Goal: Find specific fact: Find contact information

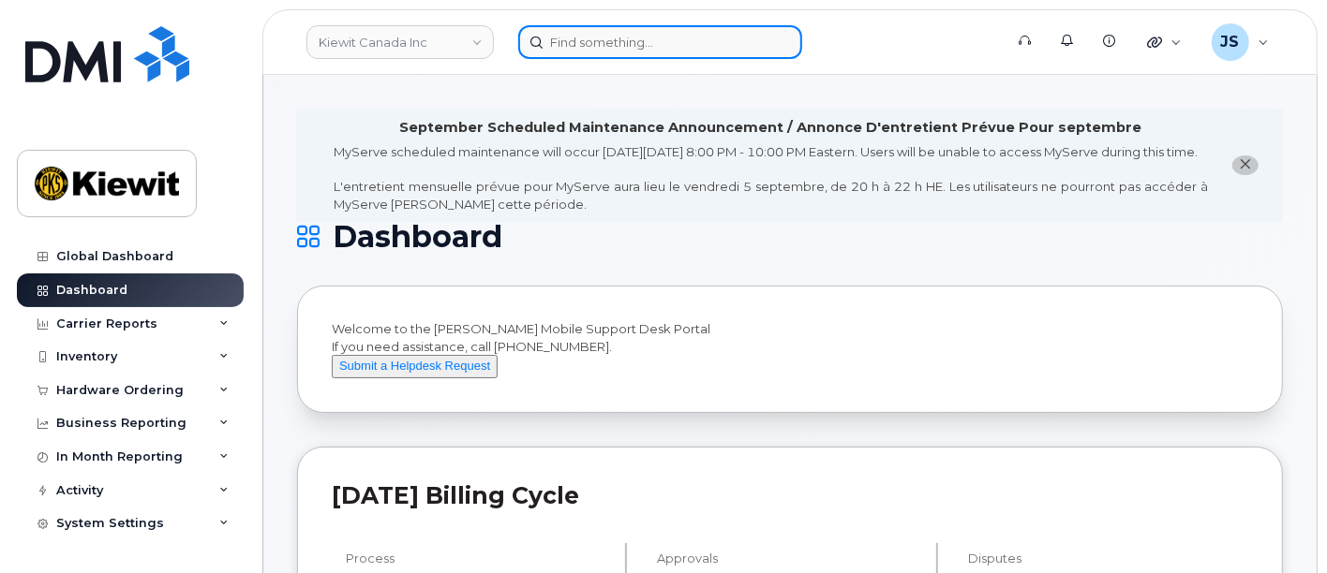
click at [583, 36] on input at bounding box center [660, 42] width 284 height 34
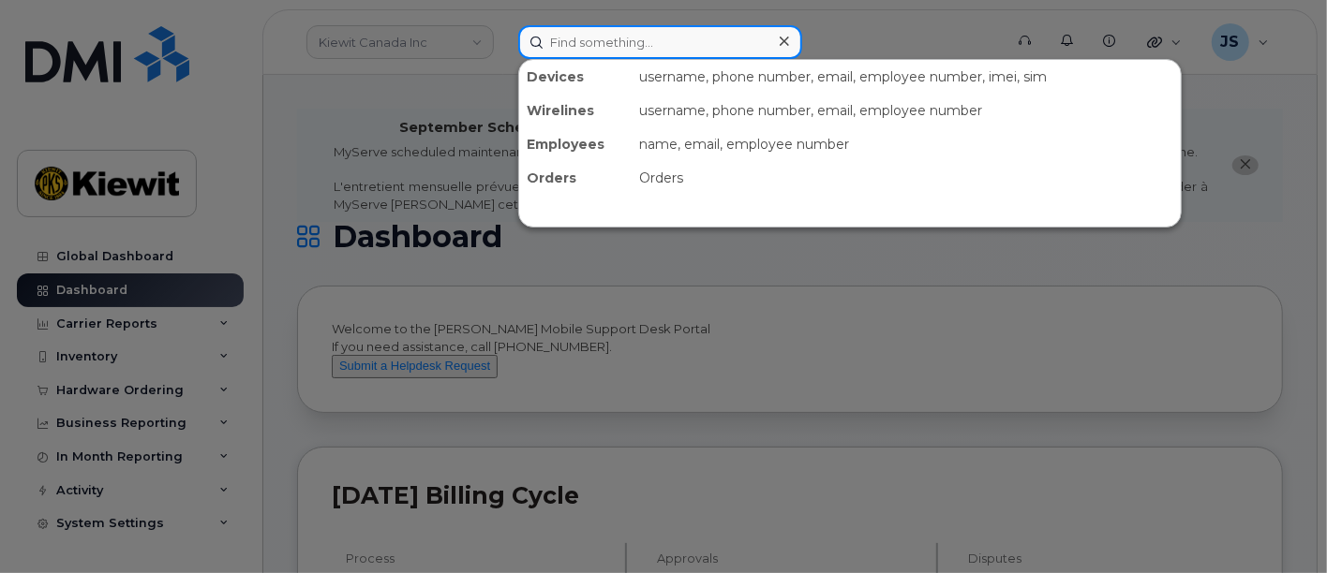
paste input "527607"
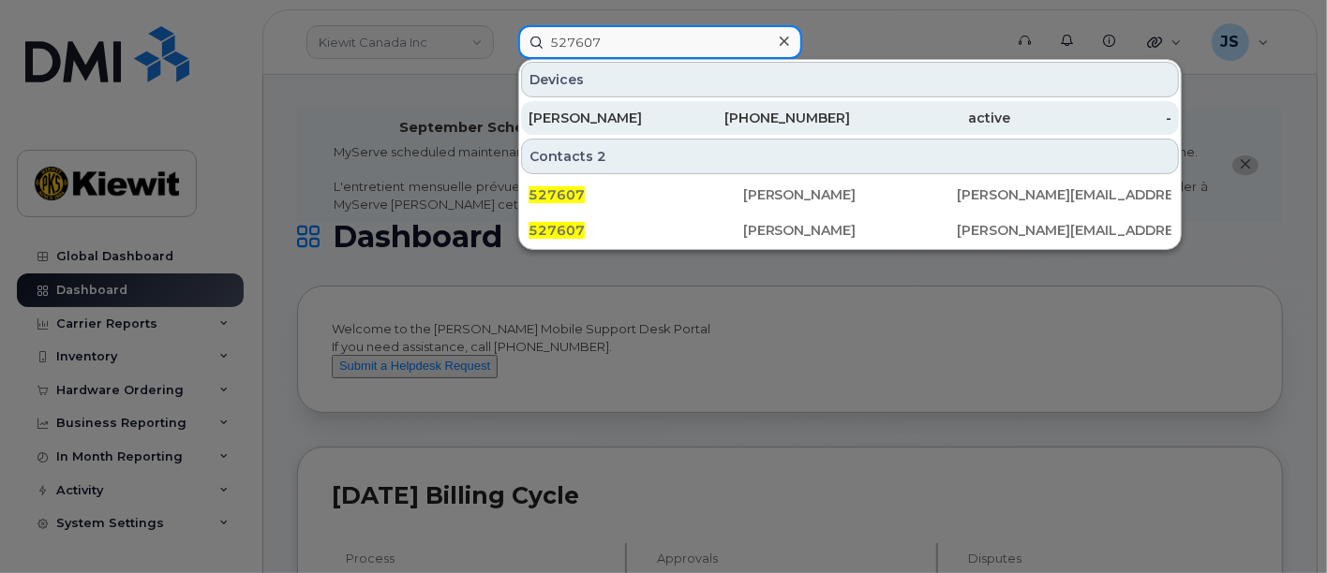
type input "527607"
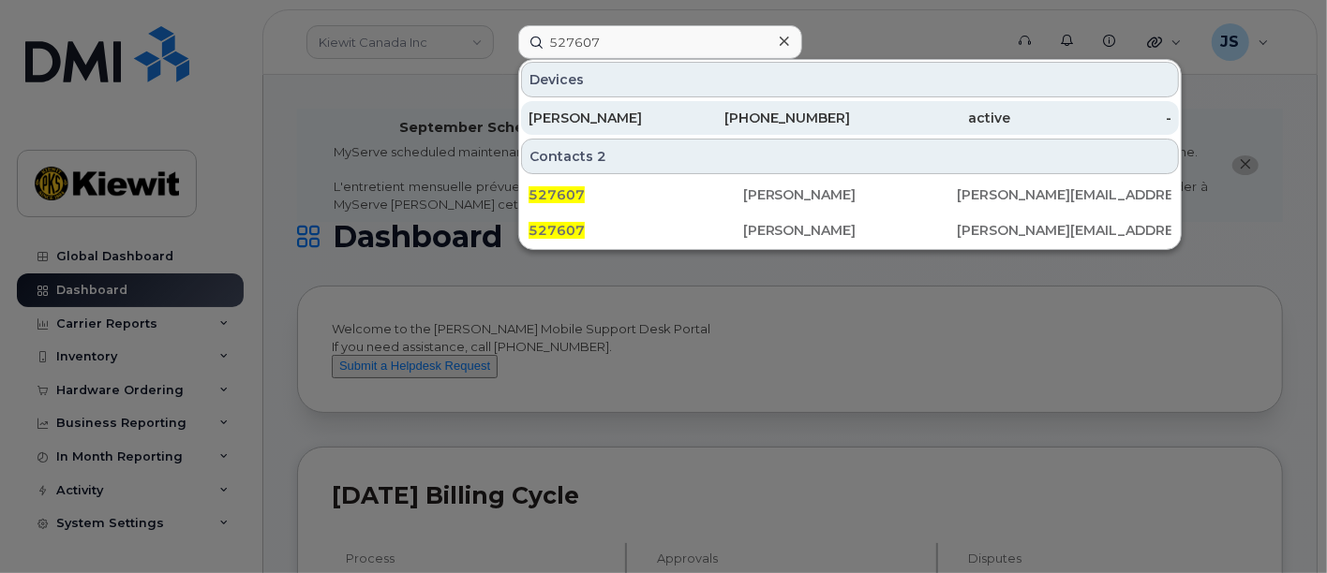
click at [631, 109] on div "[PERSON_NAME]" at bounding box center [608, 118] width 161 height 19
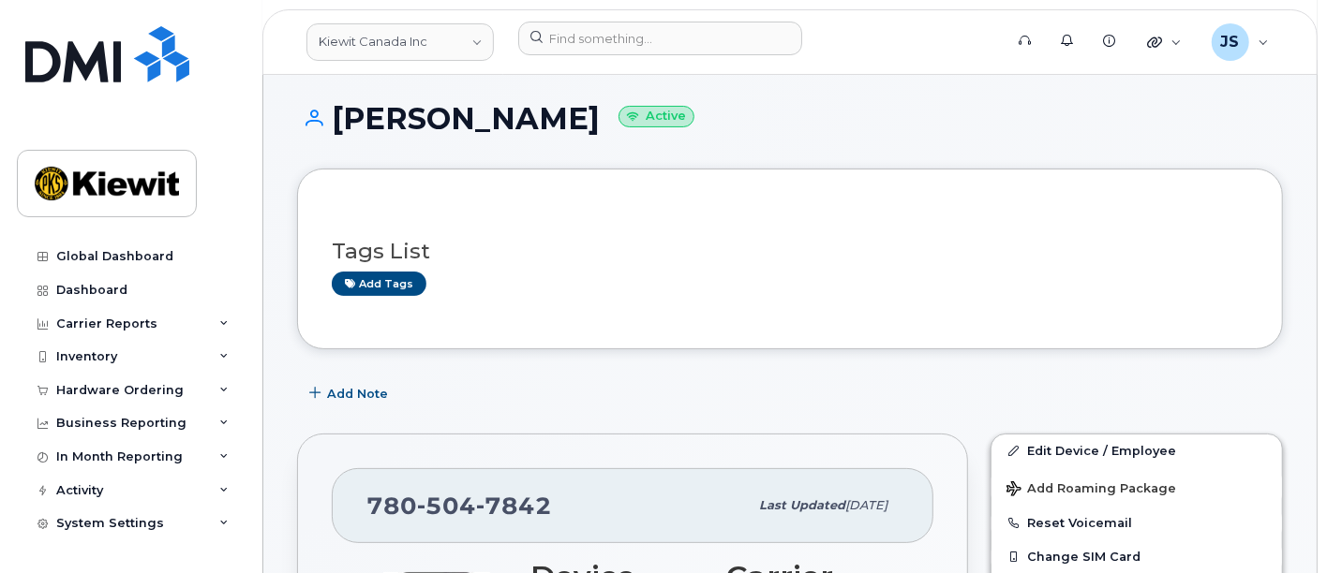
scroll to position [208, 0]
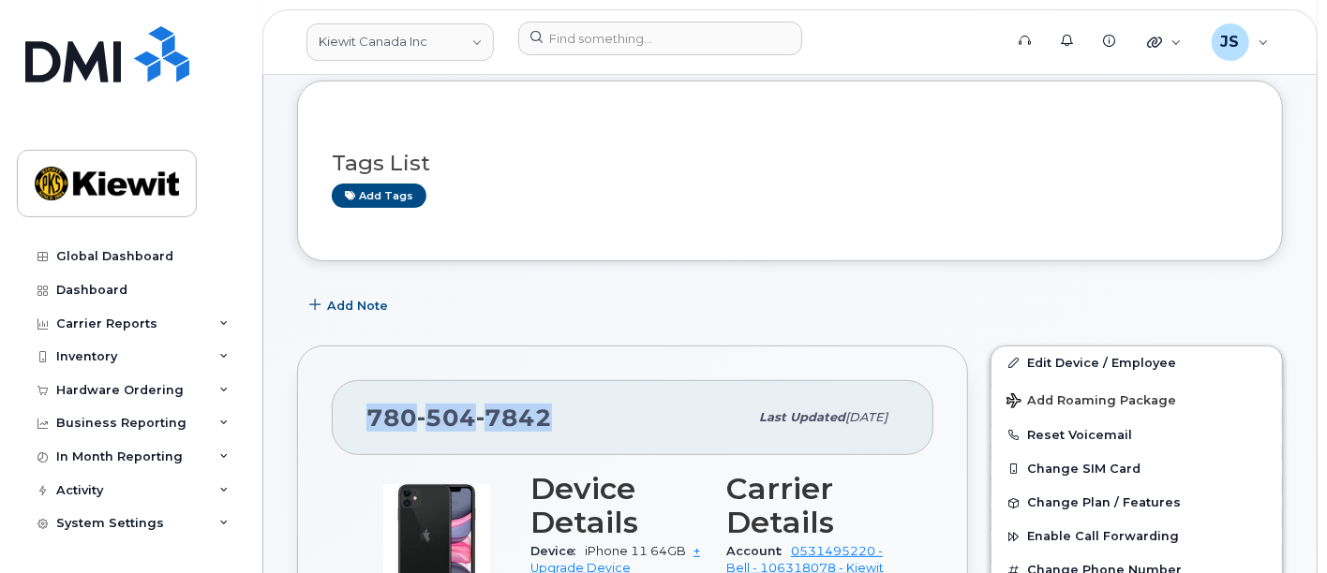
drag, startPoint x: 558, startPoint y: 422, endPoint x: 364, endPoint y: 434, distance: 194.3
click at [366, 434] on div "[PHONE_NUMBER]" at bounding box center [556, 417] width 381 height 39
copy span "[PHONE_NUMBER]"
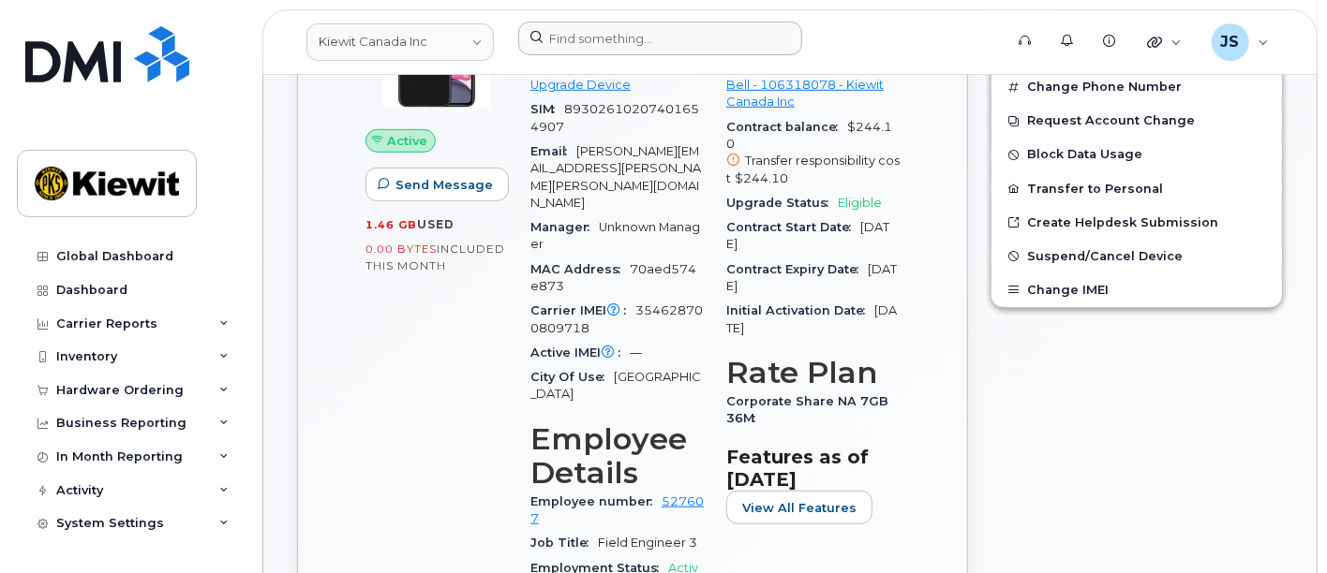
scroll to position [416, 0]
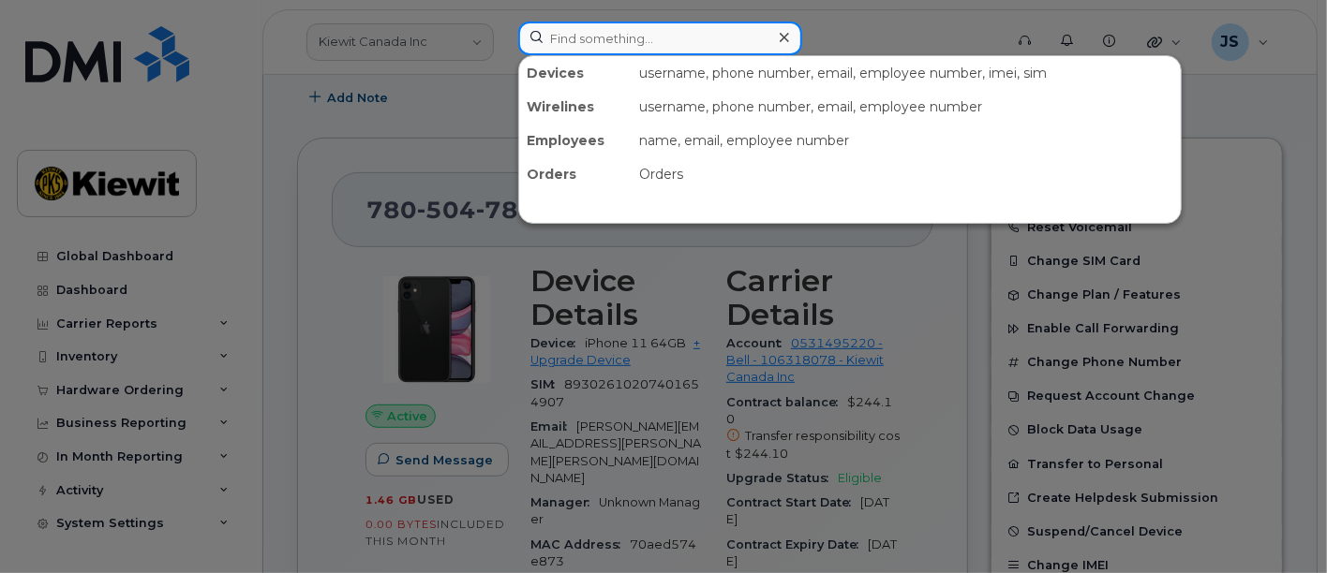
click at [621, 22] on input at bounding box center [660, 39] width 284 height 34
paste input "548092"
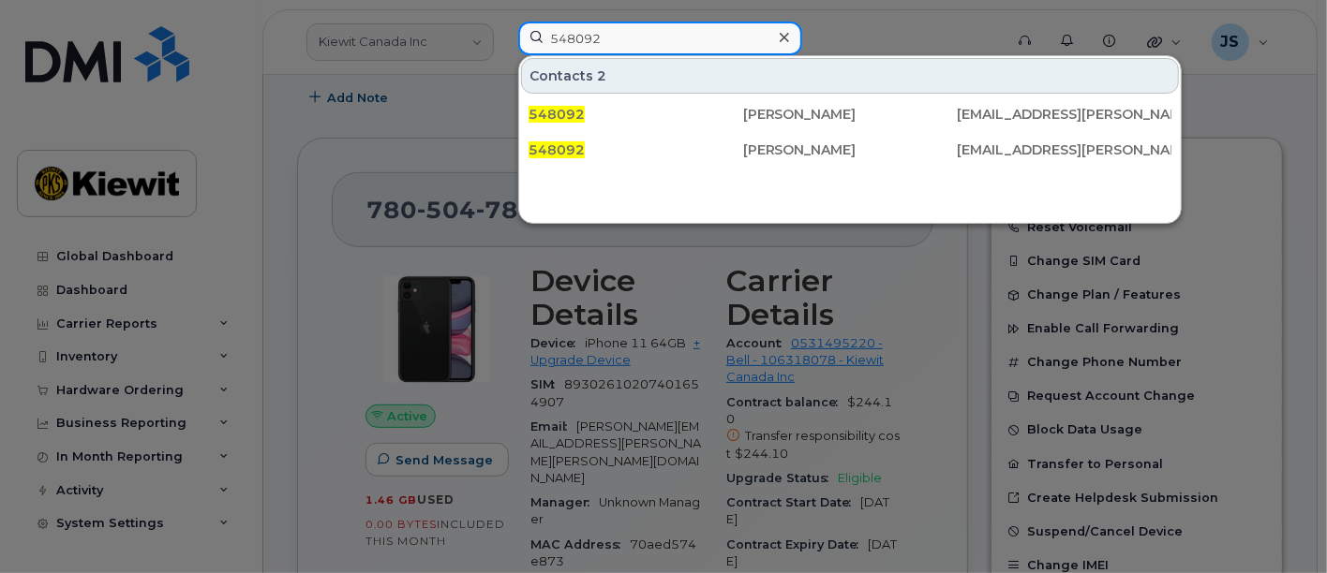
drag, startPoint x: 619, startPoint y: 41, endPoint x: 428, endPoint y: 17, distance: 192.7
click at [503, 22] on div "548092 Contacts 2 548092 Kallen Mackie KALLEN.MACKIE@KIEWIT.COM 548092 Kallen M…" at bounding box center [754, 42] width 502 height 41
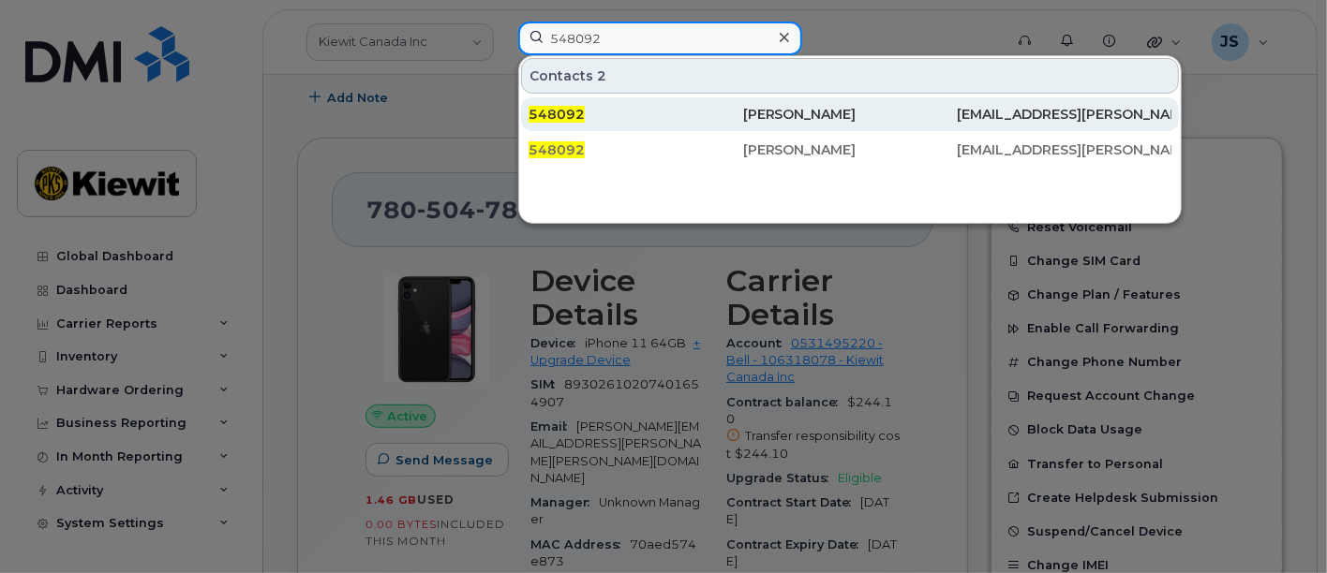
paste input "67790"
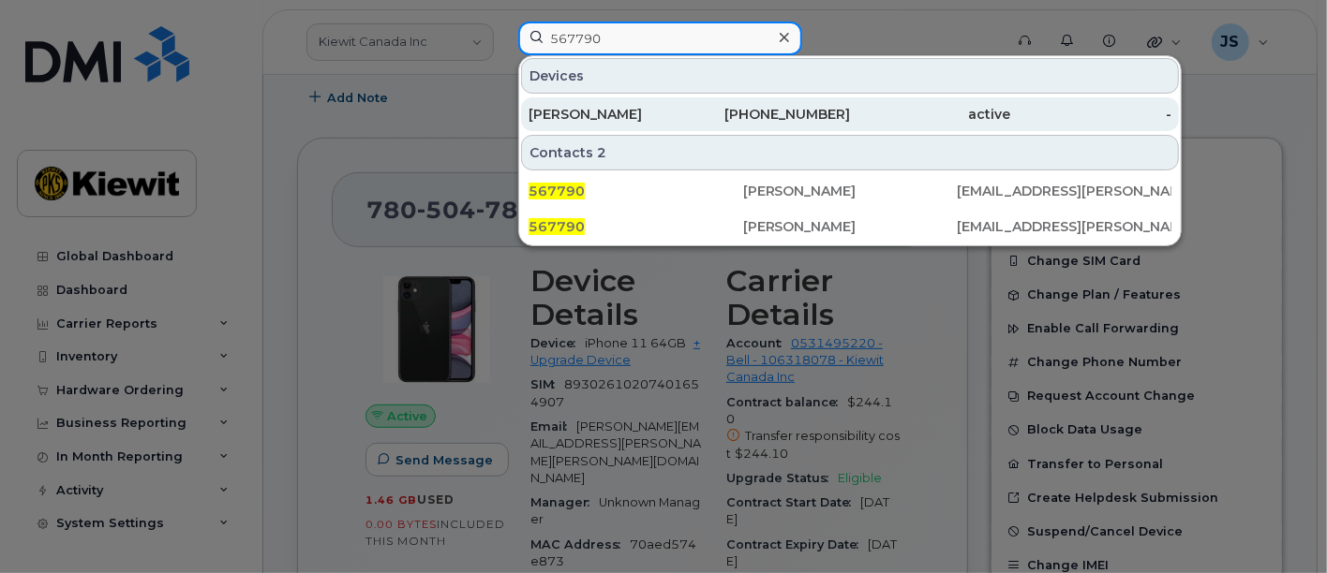
type input "567790"
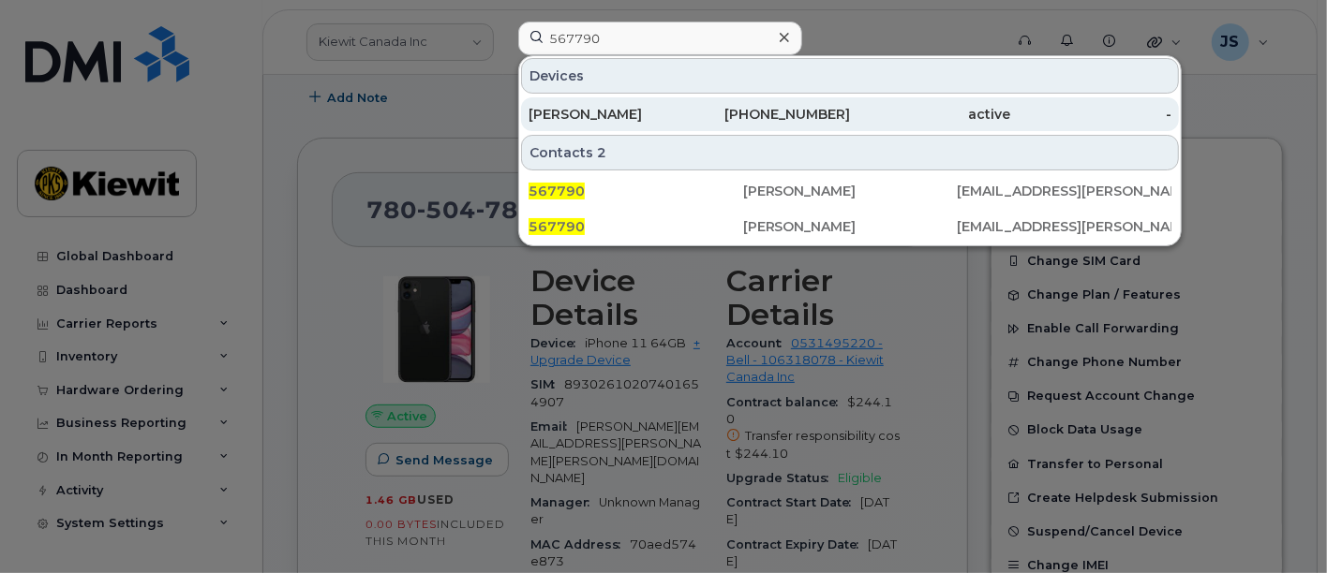
click at [744, 112] on div "570-396-1933" at bounding box center [770, 114] width 161 height 19
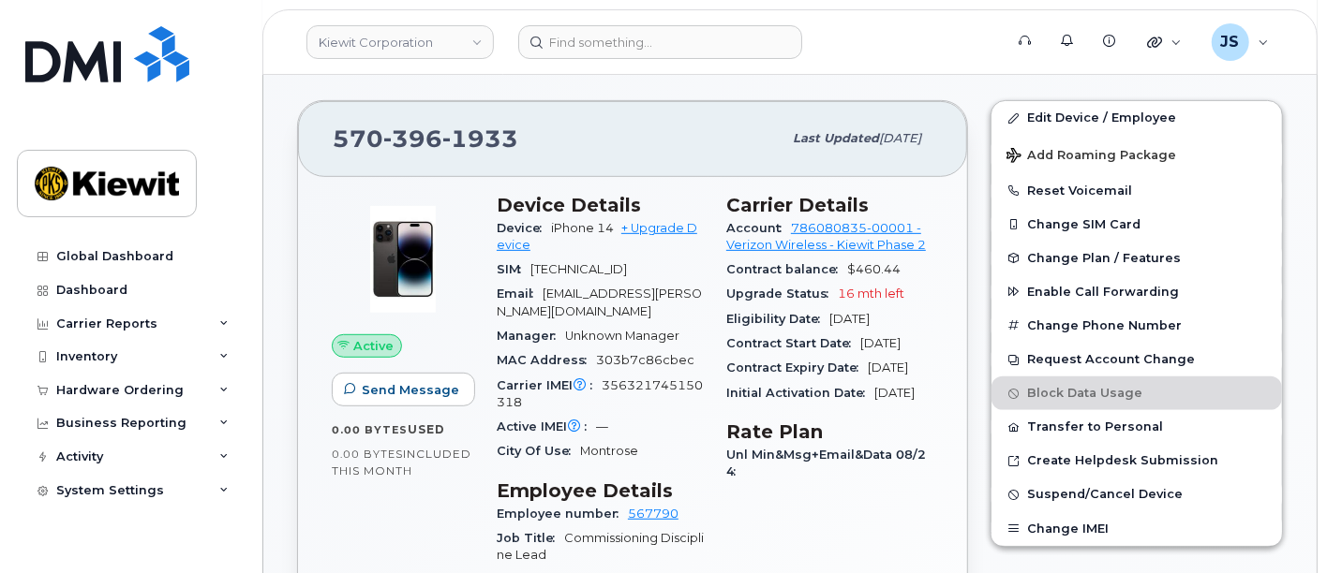
scroll to position [520, 0]
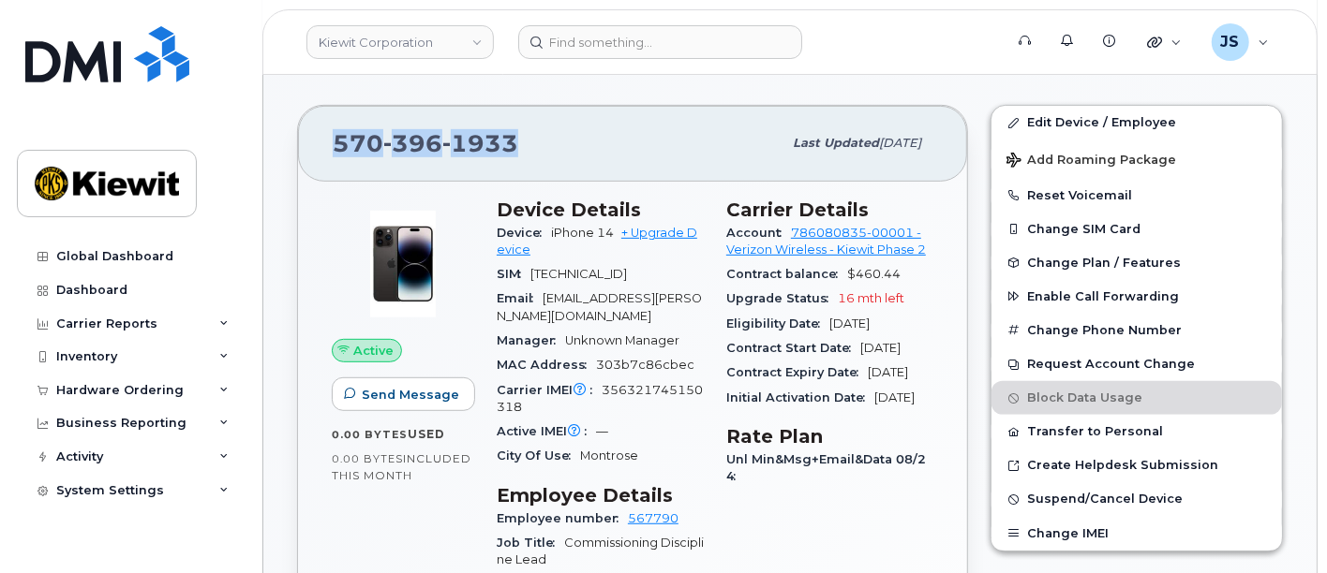
drag, startPoint x: 522, startPoint y: 145, endPoint x: 320, endPoint y: 126, distance: 202.4
click at [320, 126] on div "570 396 1933 Last updated Sep 06, 2025" at bounding box center [632, 143] width 669 height 75
copy span "570 396 1933"
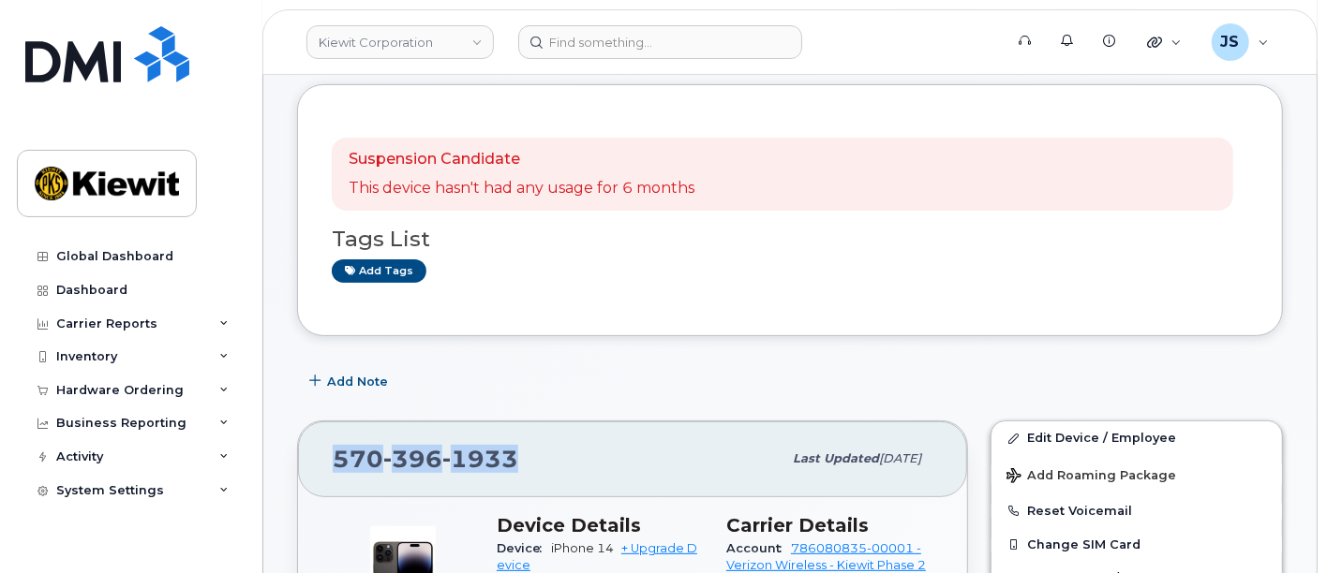
scroll to position [0, 0]
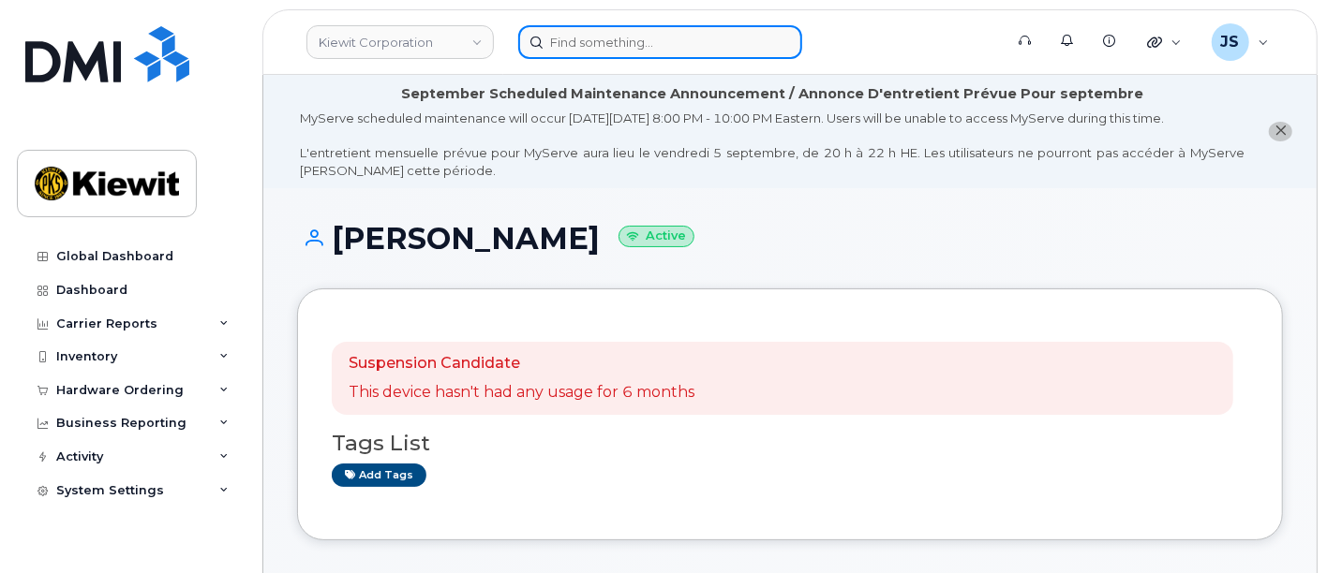
click at [655, 35] on input at bounding box center [660, 42] width 284 height 34
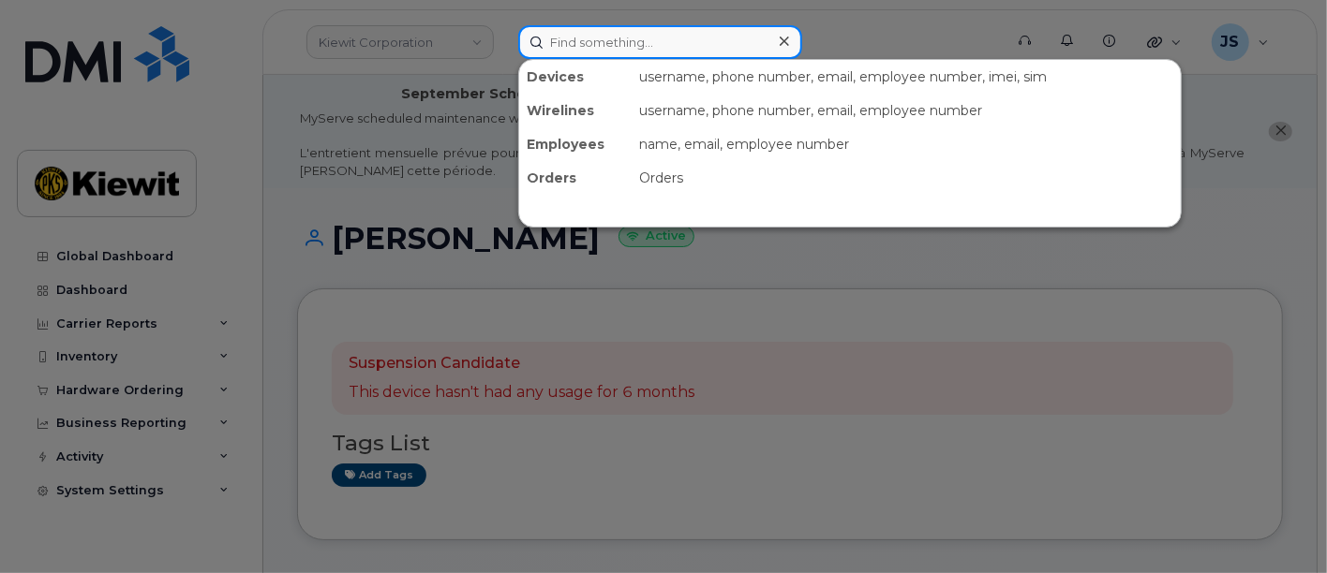
paste input "(570) 974-1557"
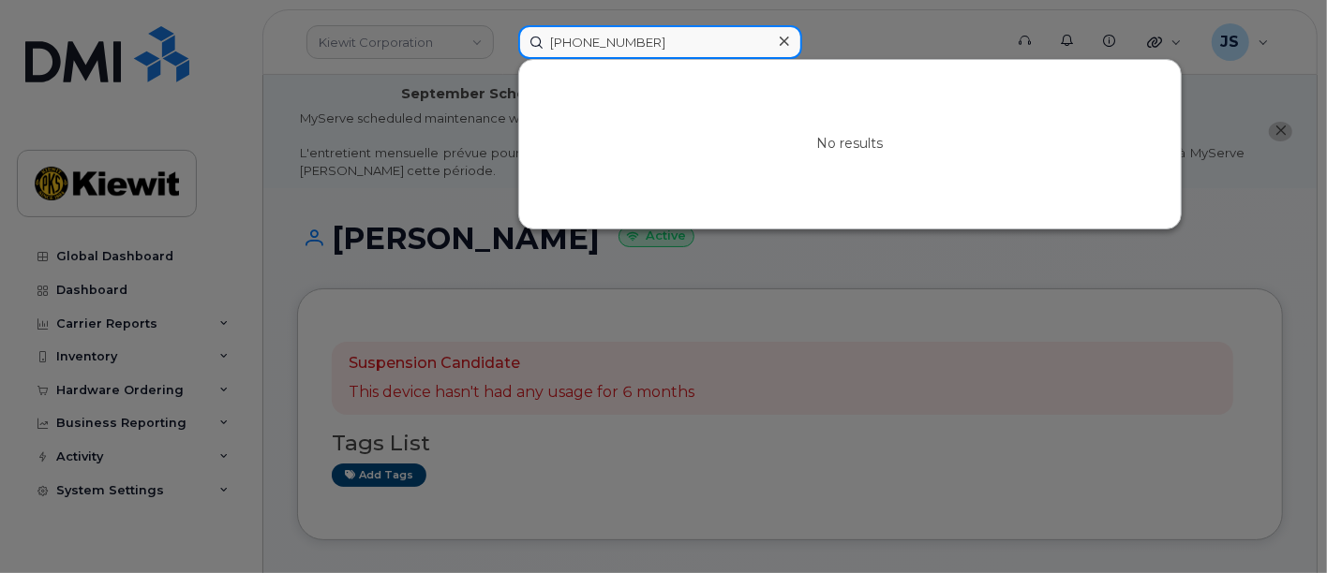
click at [587, 46] on input "(570) 974-1557" at bounding box center [660, 42] width 284 height 34
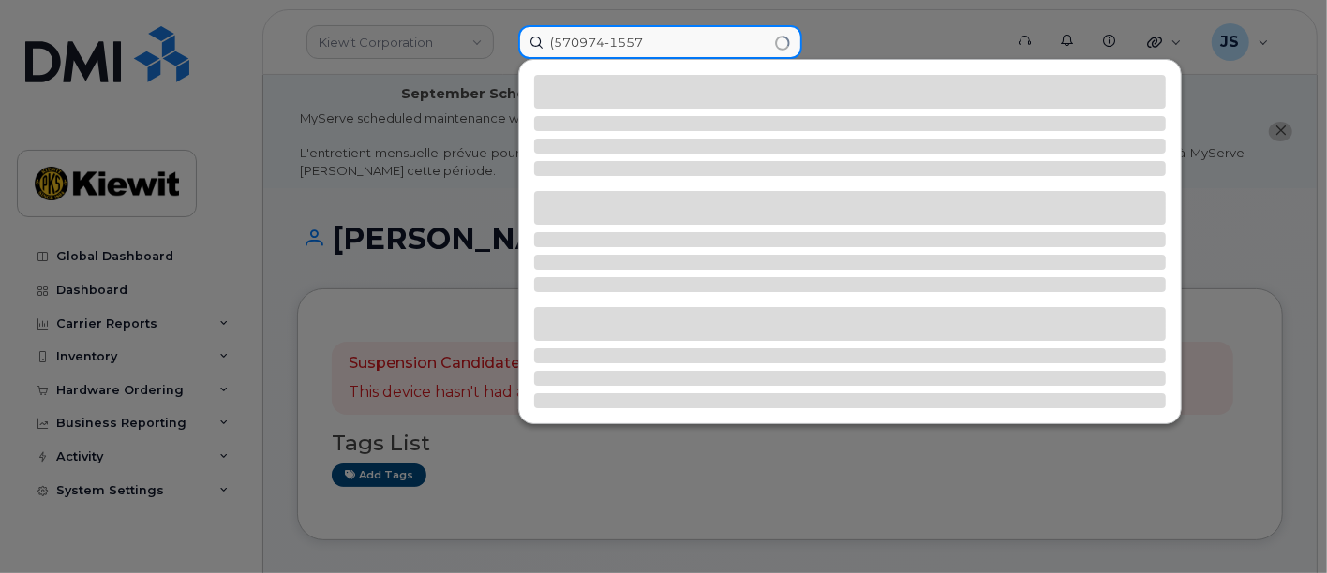
click at [554, 43] on input "(570974-1557" at bounding box center [660, 42] width 284 height 34
click at [608, 39] on input "570974-1557" at bounding box center [660, 42] width 284 height 34
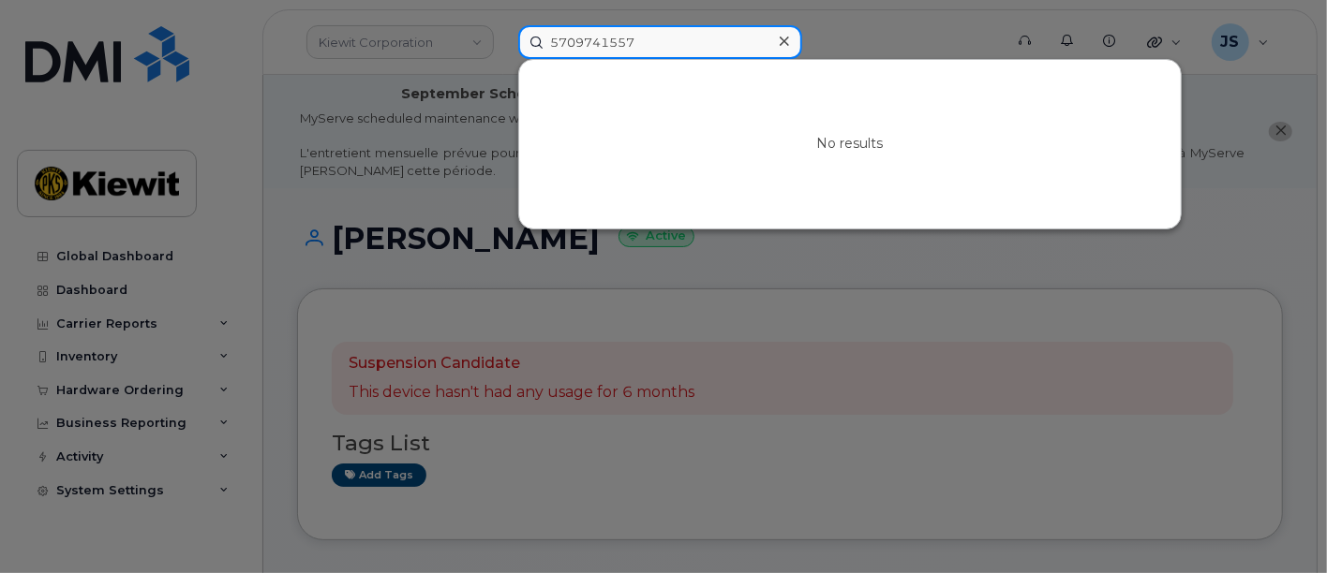
click at [572, 43] on input "5709741557" at bounding box center [660, 42] width 284 height 34
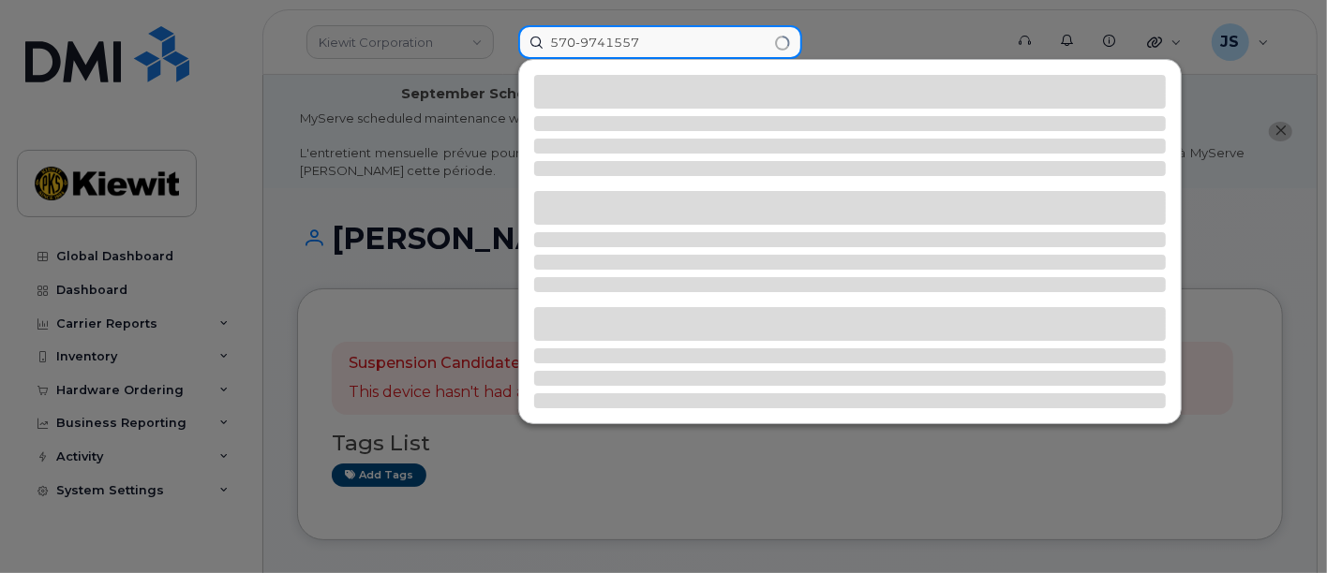
click at [604, 42] on input "570-9741557" at bounding box center [660, 42] width 284 height 34
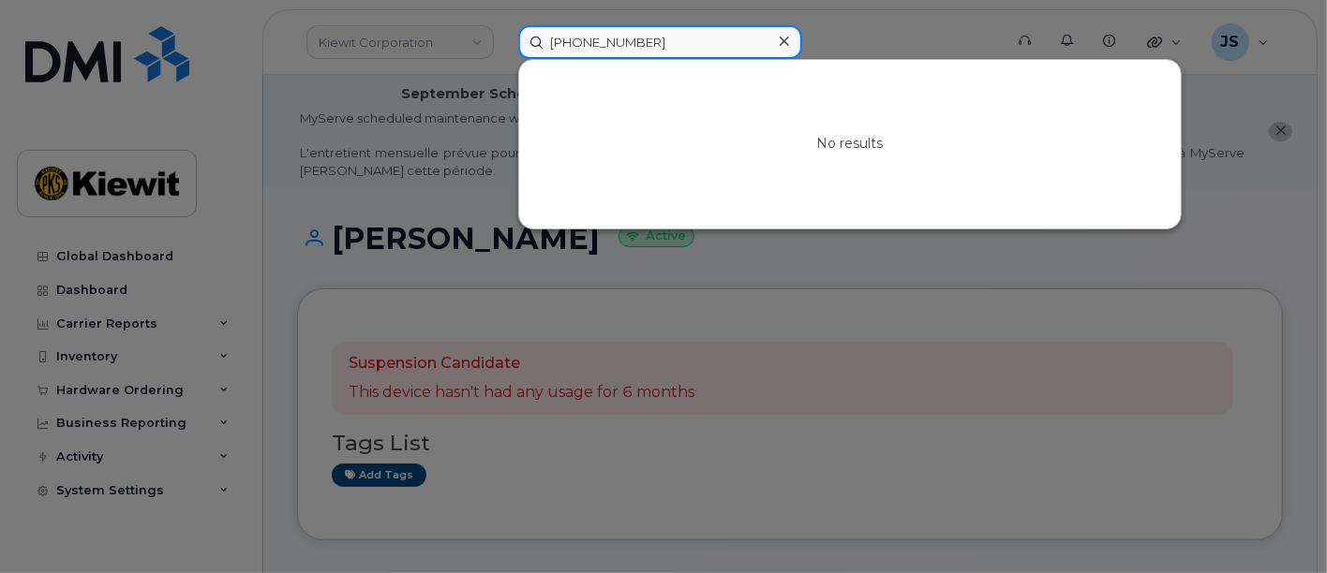
drag, startPoint x: 663, startPoint y: 45, endPoint x: 495, endPoint y: 37, distance: 168.8
click at [503, 37] on div "570-974-1557 No results" at bounding box center [754, 42] width 502 height 34
paste input "396-1933"
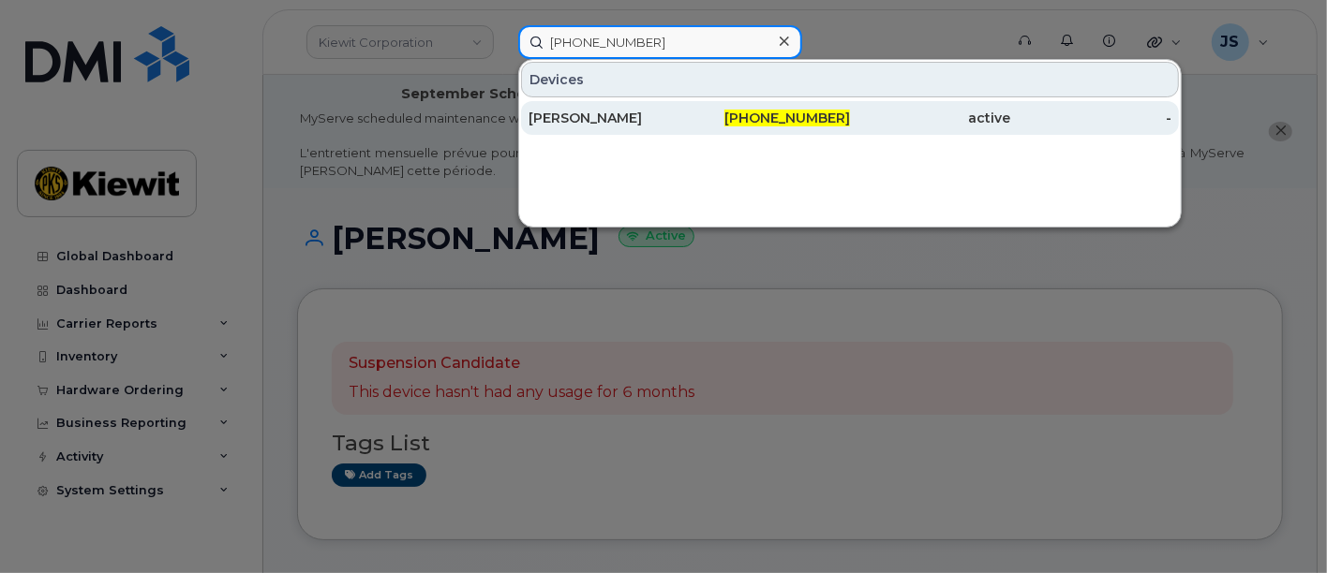
type input "570-396-1933"
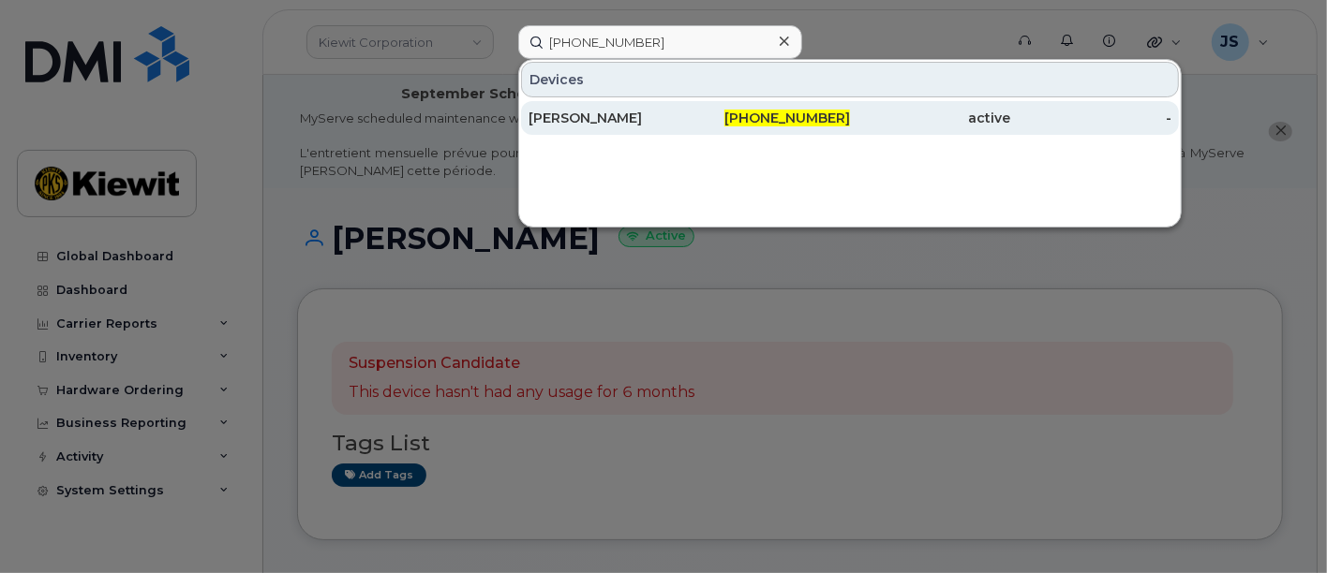
click at [714, 109] on div "570-396-1933" at bounding box center [770, 118] width 161 height 19
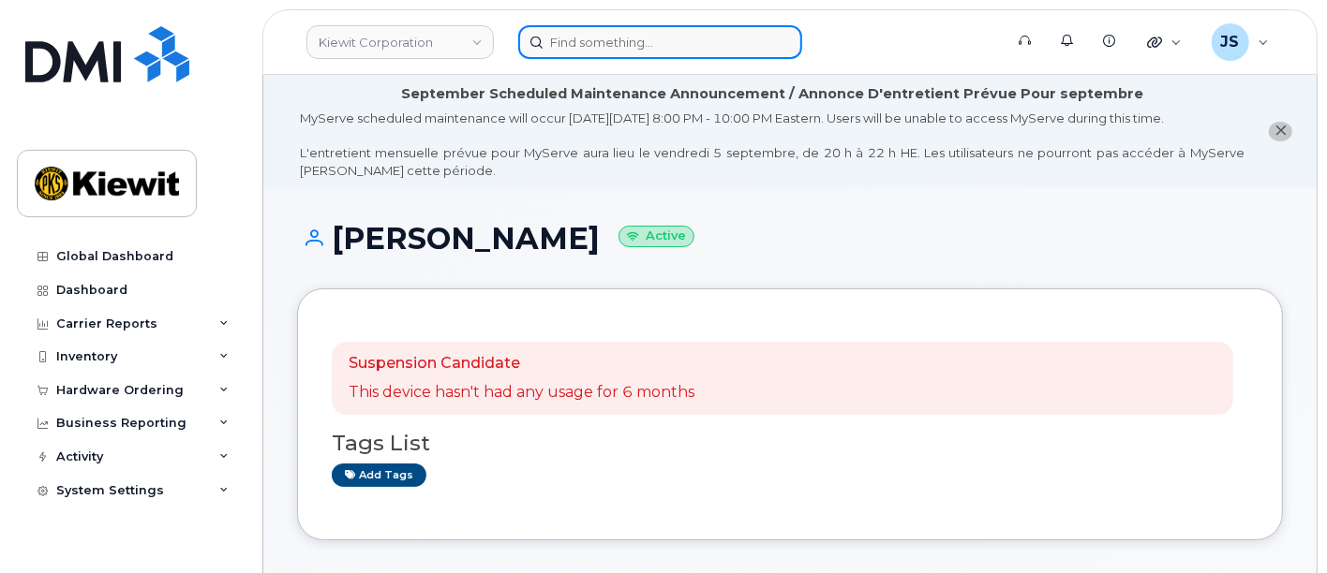
click at [612, 33] on input at bounding box center [660, 42] width 284 height 34
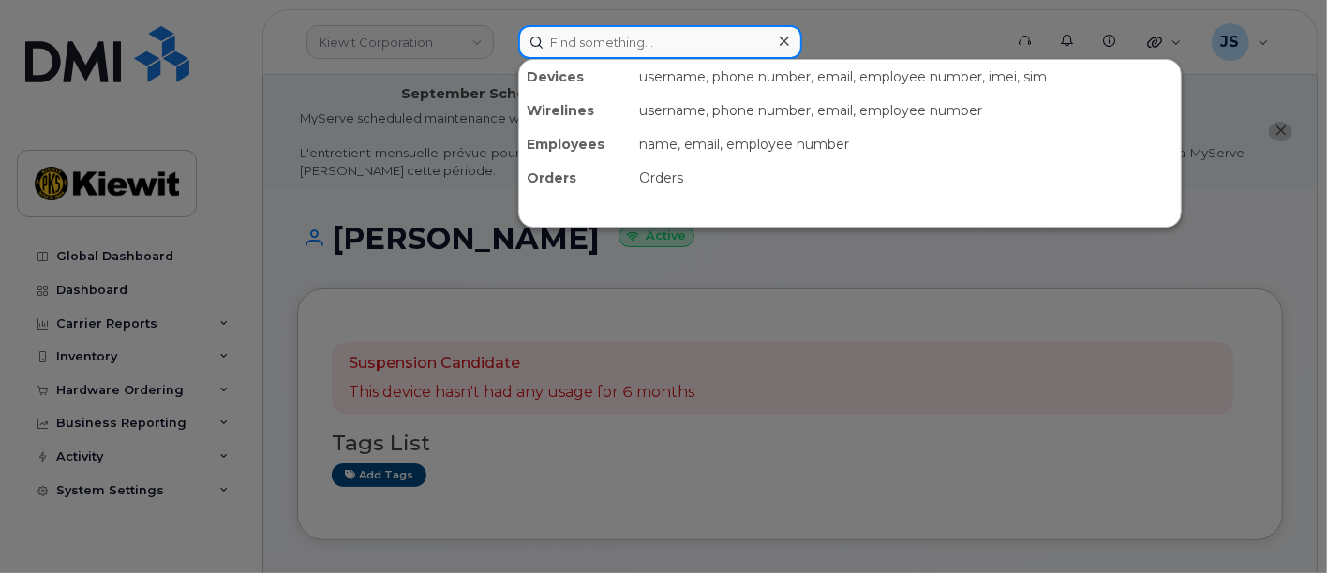
paste input "411306"
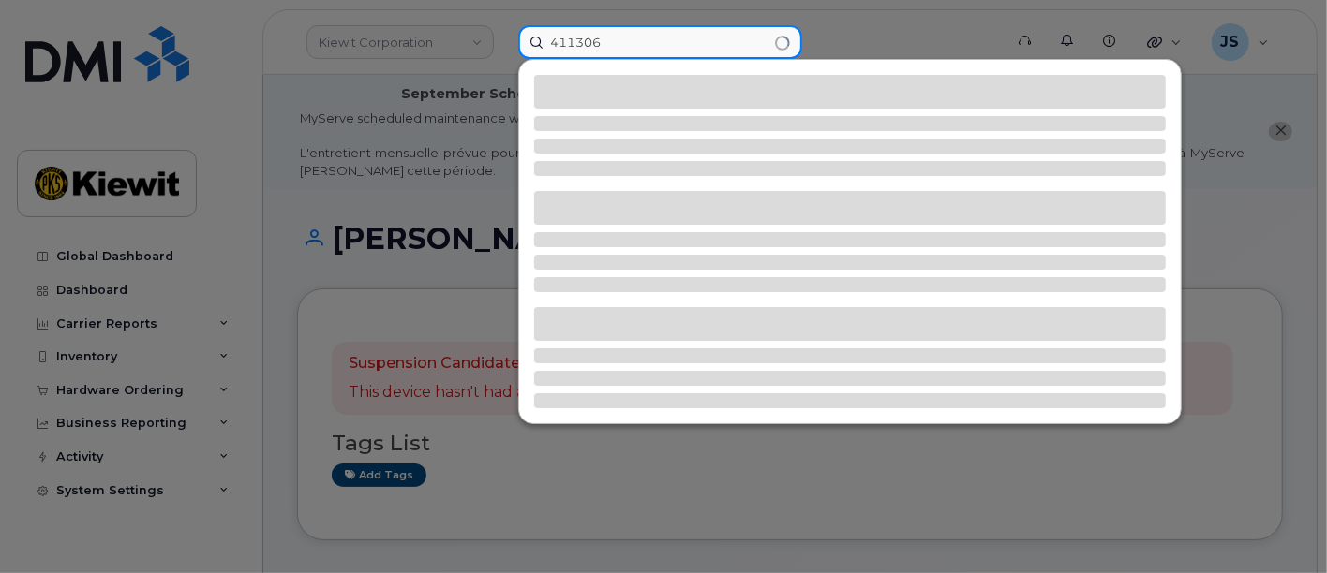
type input "411306"
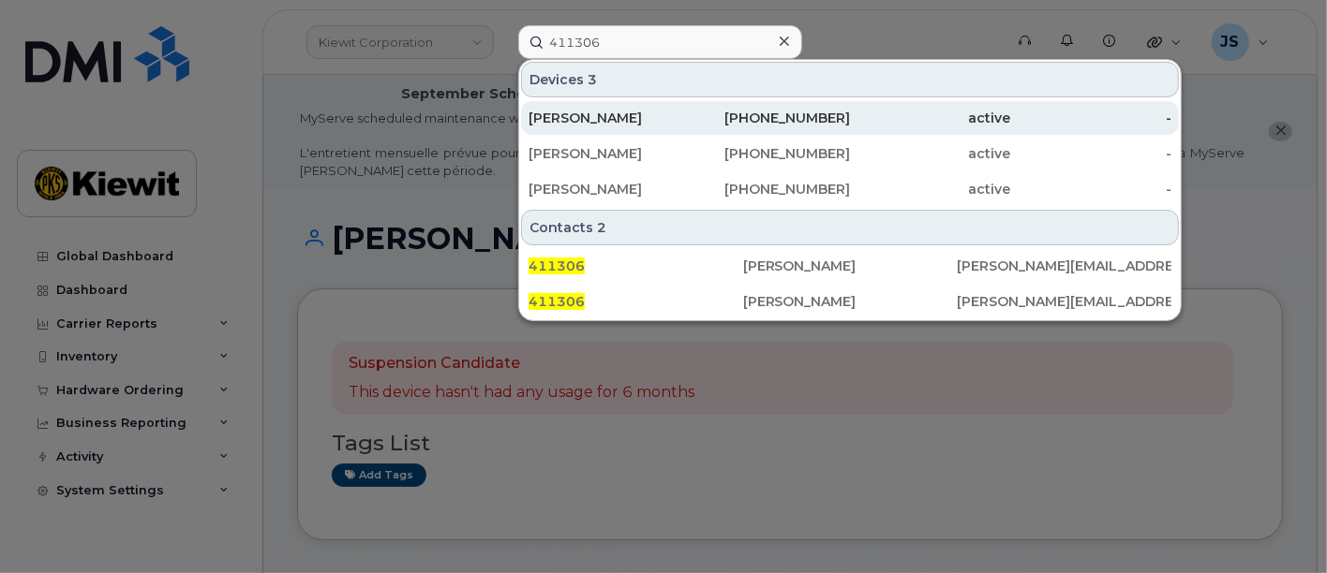
click at [692, 116] on div "720-450-6582" at bounding box center [770, 118] width 161 height 19
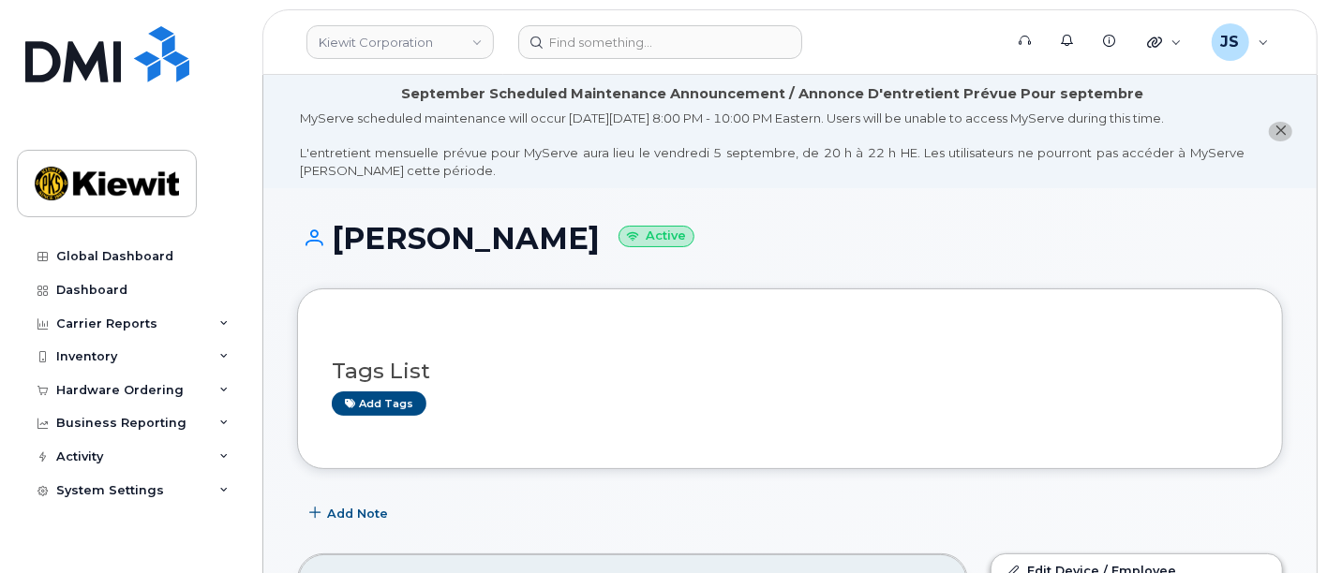
scroll to position [416, 0]
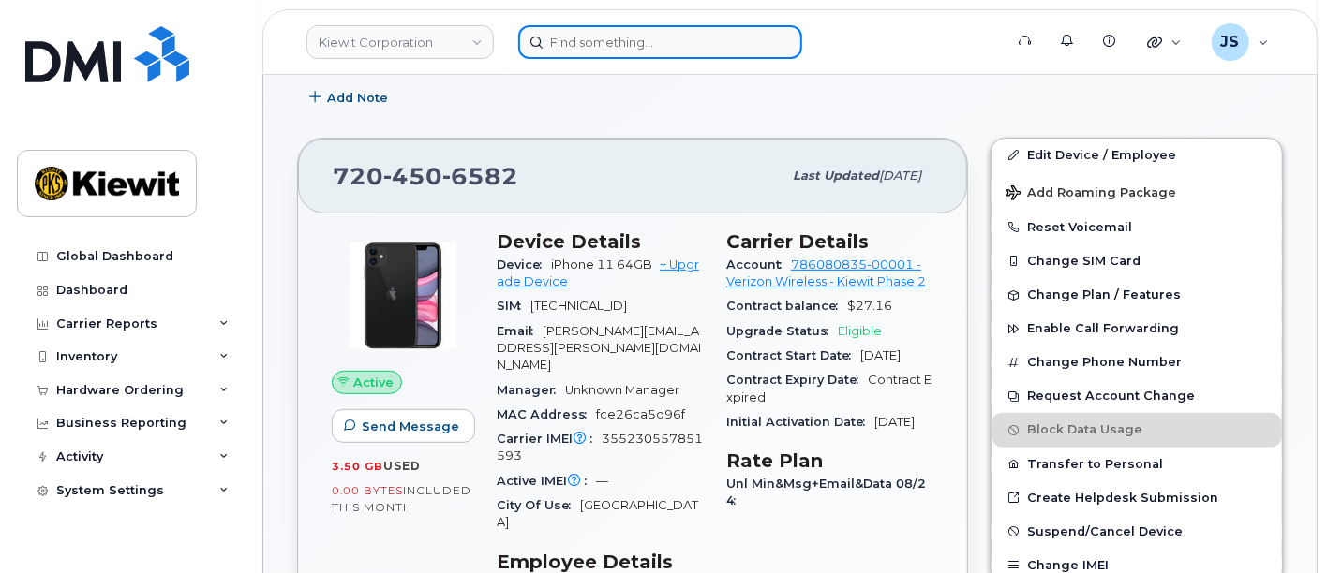
click at [596, 41] on input at bounding box center [660, 42] width 284 height 34
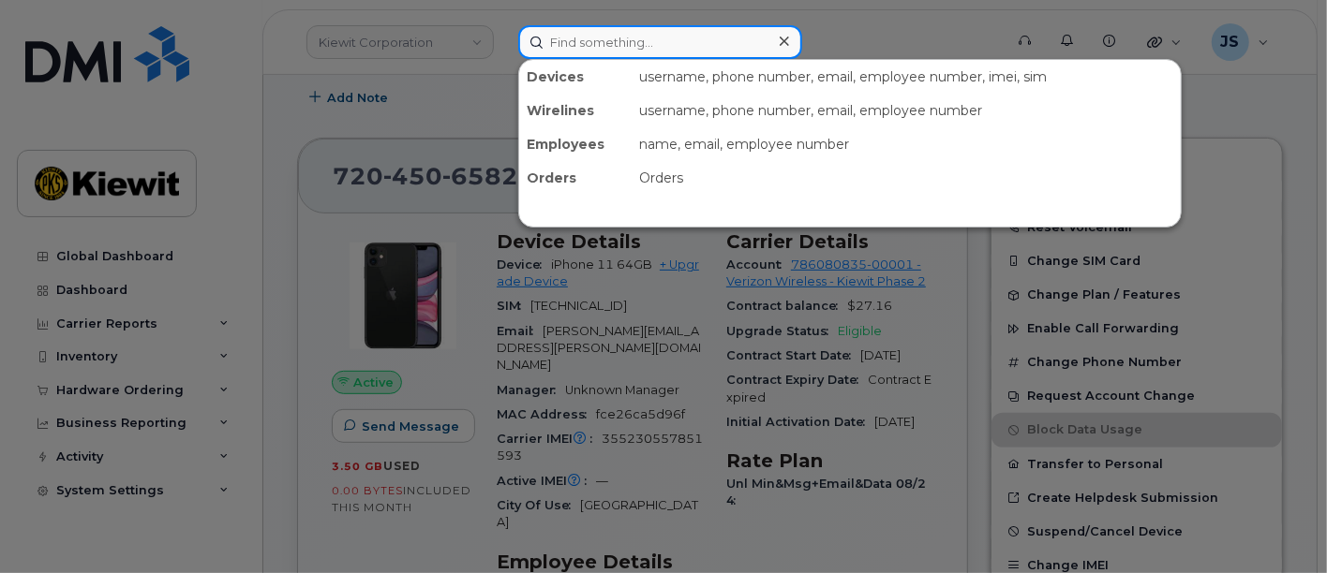
paste input "267917"
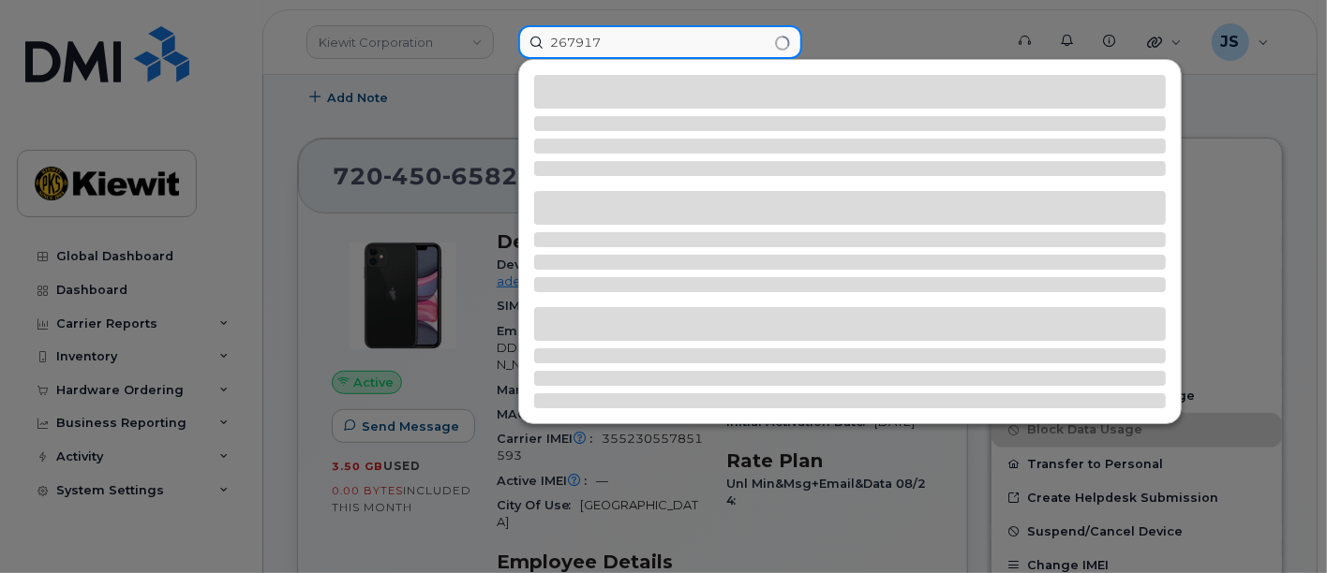
type input "267917"
